Goal: Find specific page/section: Find specific page/section

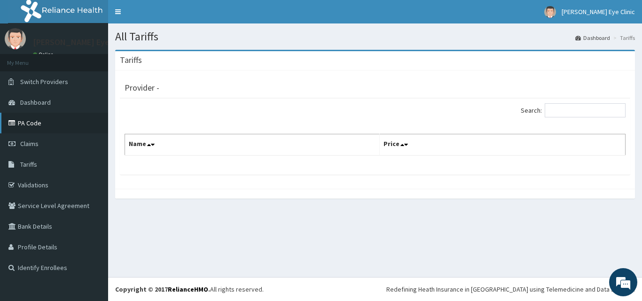
click at [38, 123] on link "PA Code" at bounding box center [54, 123] width 108 height 21
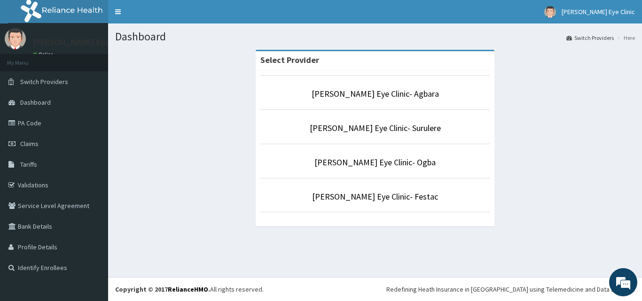
click at [31, 121] on link "PA Code" at bounding box center [54, 123] width 108 height 21
click at [375, 164] on link "[PERSON_NAME] Eye Clinic- Ogba" at bounding box center [374, 162] width 121 height 11
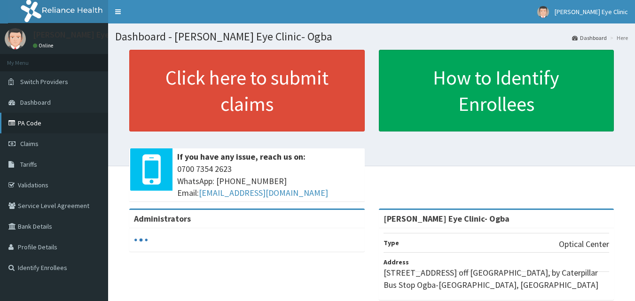
click at [36, 124] on link "PA Code" at bounding box center [54, 123] width 108 height 21
